Goal: Transaction & Acquisition: Purchase product/service

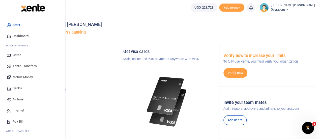
click at [25, 73] on link "Mobile Money" at bounding box center [32, 77] width 57 height 11
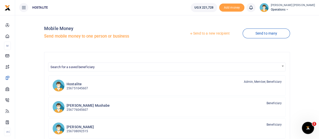
click at [208, 32] on div at bounding box center [159, 69] width 319 height 139
click at [198, 32] on link "Send to a new recipient" at bounding box center [210, 33] width 66 height 9
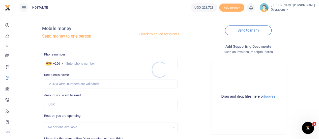
click at [73, 63] on div at bounding box center [159, 69] width 319 height 139
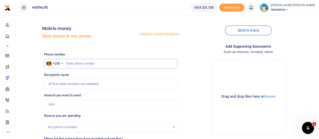
click at [74, 62] on input "text" at bounding box center [110, 64] width 133 height 10
type input "0782861061"
type input "Judith Tusiime"
type input "0782861061"
type input "100,000"
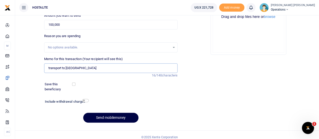
scroll to position [84, 0]
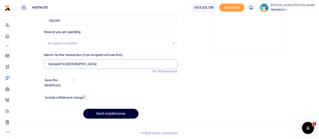
type input "transport to URA"
click at [107, 111] on button "Send mobilemoney" at bounding box center [110, 114] width 55 height 10
